Goal: Task Accomplishment & Management: Use online tool/utility

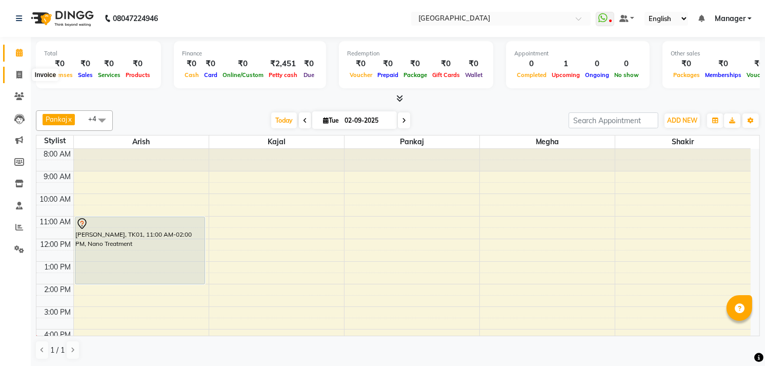
click at [15, 70] on span at bounding box center [19, 75] width 18 height 12
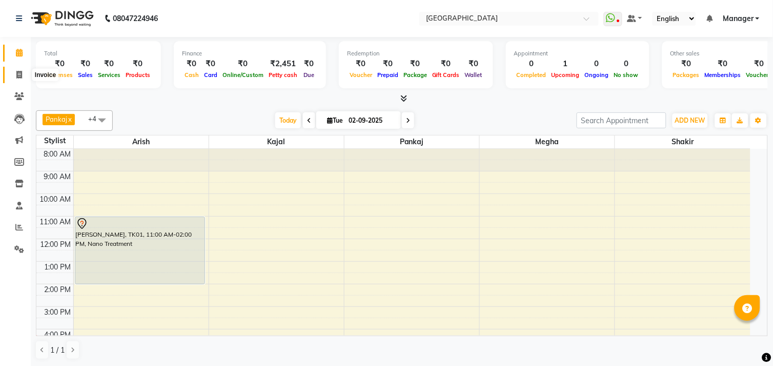
select select "service"
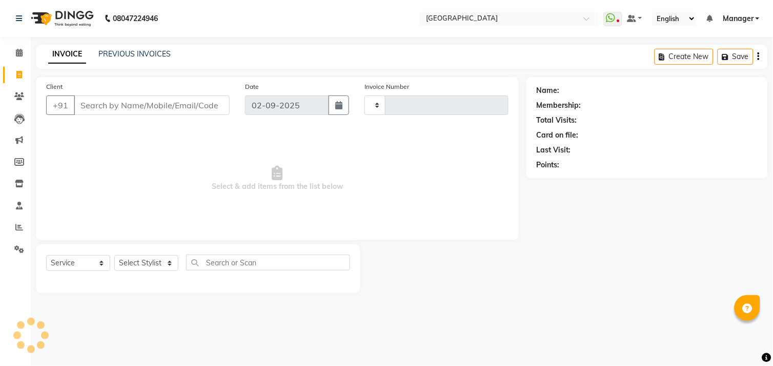
type input "0996"
select select "7871"
click at [119, 49] on div "PREVIOUS INVOICES" at bounding box center [134, 54] width 72 height 11
click at [119, 54] on link "PREVIOUS INVOICES" at bounding box center [134, 53] width 72 height 9
